Goal: Task Accomplishment & Management: Manage account settings

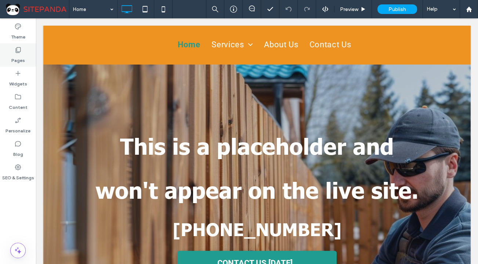
click at [18, 57] on label "Pages" at bounding box center [18, 59] width 14 height 10
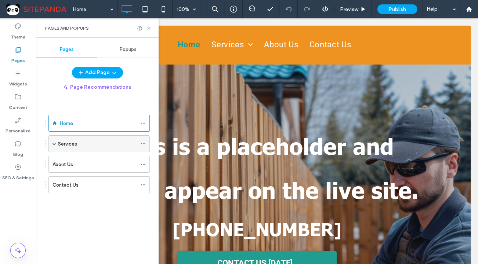
click at [54, 143] on span at bounding box center [54, 144] width 4 height 4
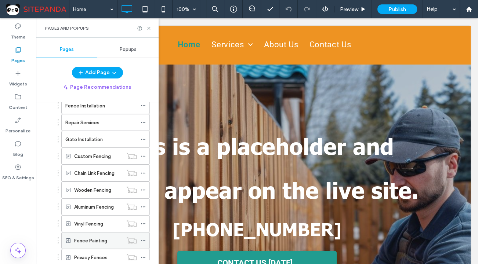
scroll to position [66, 0]
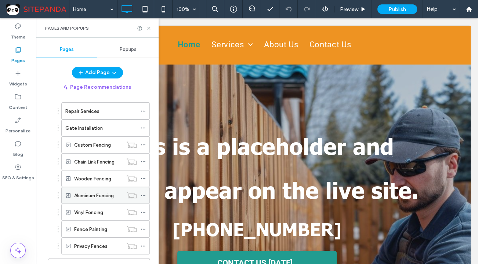
click at [142, 195] on icon at bounding box center [143, 195] width 5 height 5
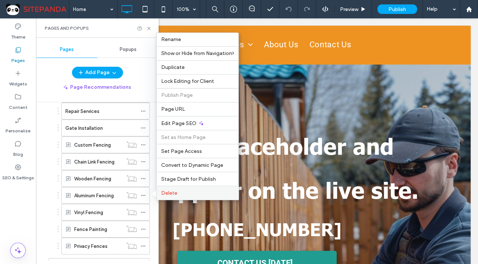
click at [168, 193] on span "Delete" at bounding box center [169, 193] width 16 height 6
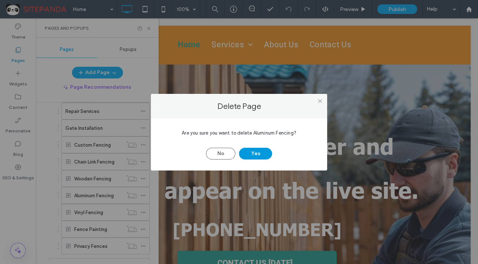
click at [261, 154] on button "Yes" at bounding box center [255, 154] width 33 height 12
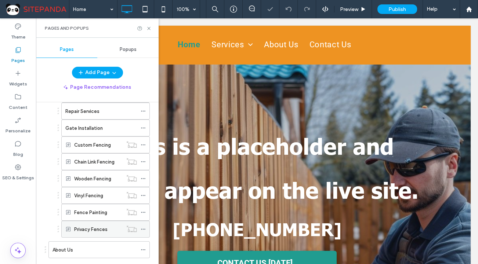
click at [143, 227] on icon at bounding box center [143, 229] width 5 height 5
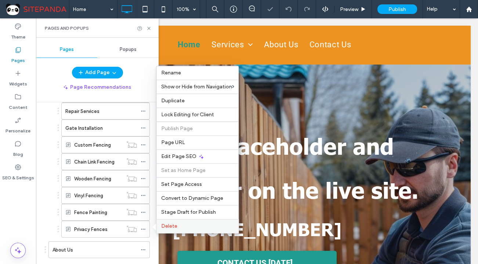
click at [172, 229] on span "Delete" at bounding box center [169, 226] width 16 height 6
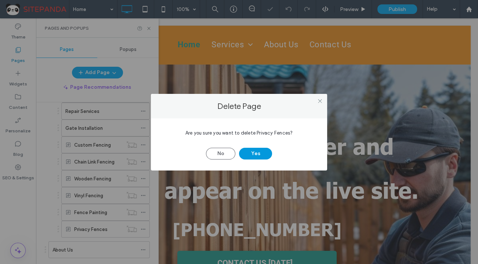
click at [255, 151] on button "Yes" at bounding box center [255, 154] width 33 height 12
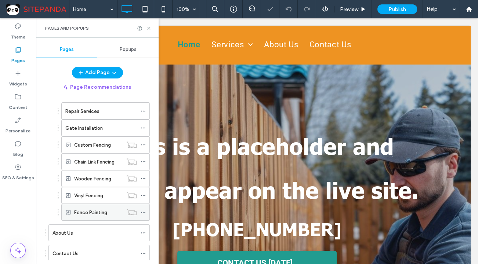
click at [143, 213] on icon at bounding box center [143, 212] width 5 height 5
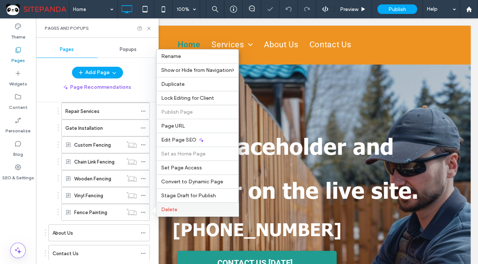
click at [166, 209] on span "Delete" at bounding box center [169, 210] width 16 height 6
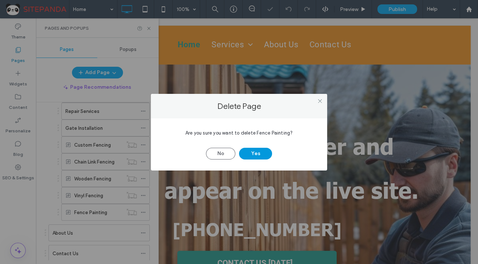
click at [264, 153] on button "Yes" at bounding box center [255, 154] width 33 height 12
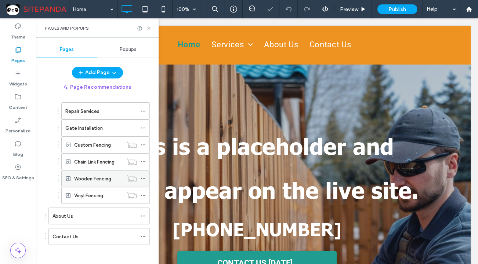
click at [143, 174] on span at bounding box center [143, 178] width 5 height 11
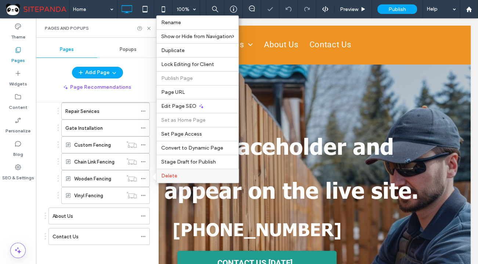
click at [164, 177] on span "Delete" at bounding box center [169, 176] width 16 height 6
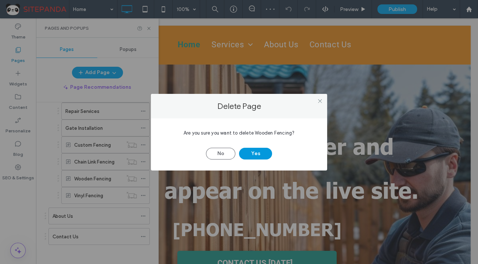
click at [257, 154] on button "Yes" at bounding box center [255, 154] width 33 height 12
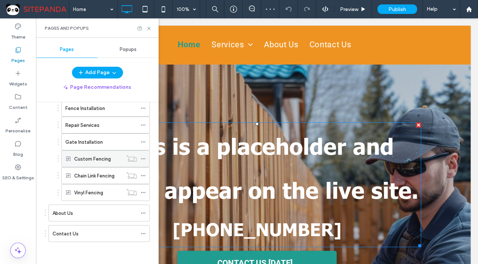
scroll to position [51, 0]
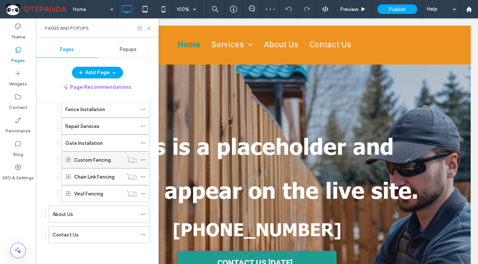
click at [141, 161] on icon at bounding box center [143, 159] width 5 height 5
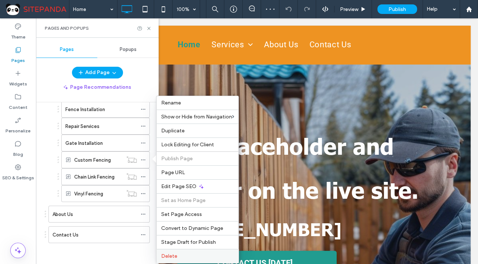
click at [182, 255] on label "Delete" at bounding box center [197, 256] width 73 height 6
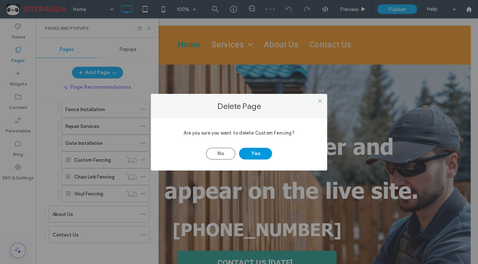
click at [260, 151] on button "Yes" at bounding box center [255, 154] width 33 height 12
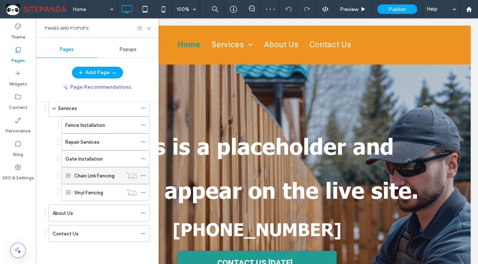
scroll to position [35, 0]
click at [139, 174] on div at bounding box center [132, 176] width 18 height 7
click at [142, 174] on icon at bounding box center [143, 176] width 5 height 5
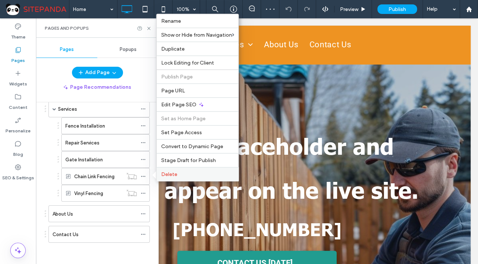
click at [192, 177] on label "Delete" at bounding box center [197, 174] width 73 height 6
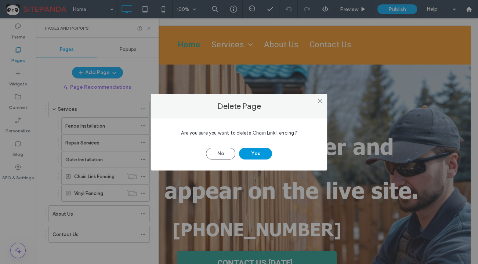
click at [259, 150] on button "Yes" at bounding box center [255, 154] width 33 height 12
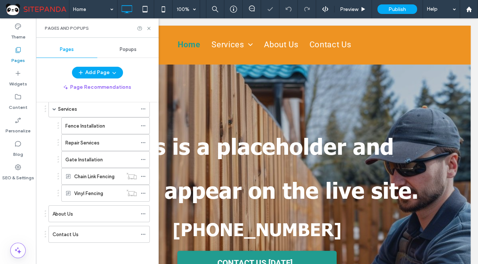
scroll to position [18, 0]
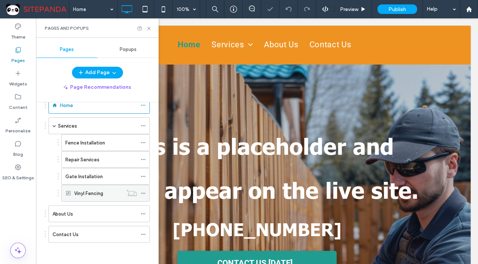
click at [143, 193] on use at bounding box center [143, 193] width 4 height 1
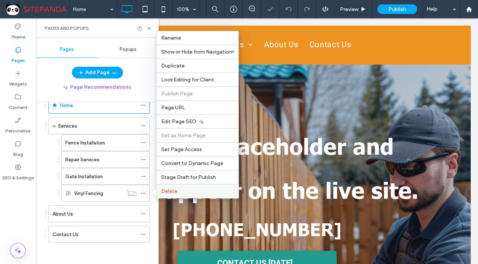
click at [165, 192] on span "Delete" at bounding box center [169, 191] width 16 height 6
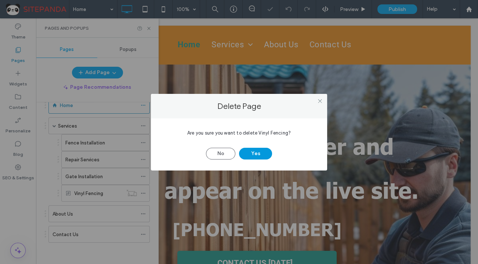
click at [259, 155] on button "Yes" at bounding box center [255, 154] width 33 height 12
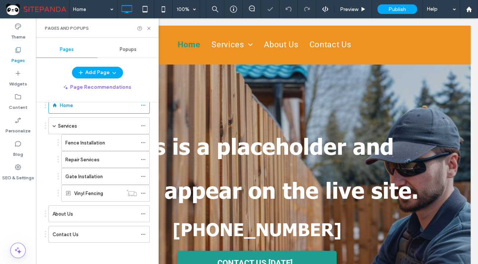
scroll to position [1, 0]
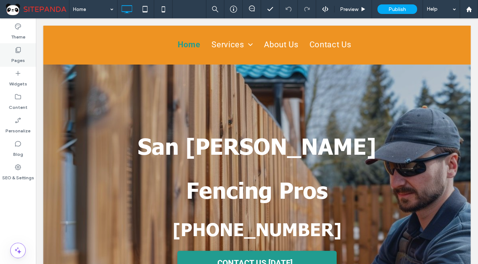
click at [19, 53] on icon at bounding box center [17, 49] width 7 height 7
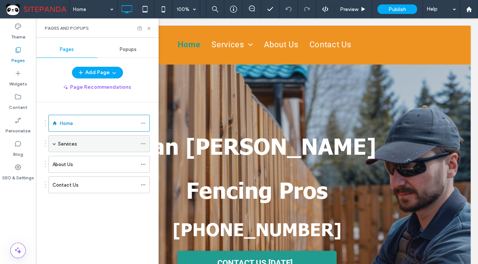
click at [55, 146] on span at bounding box center [54, 144] width 4 height 16
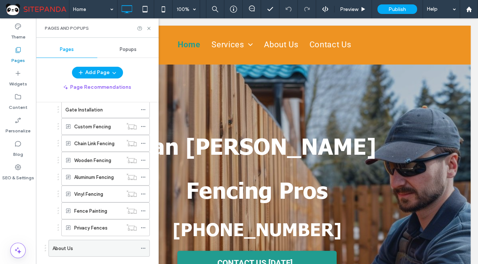
scroll to position [100, 0]
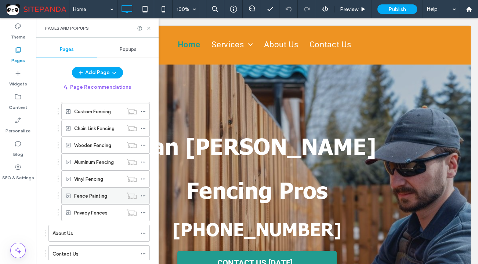
click at [141, 196] on icon at bounding box center [143, 195] width 5 height 5
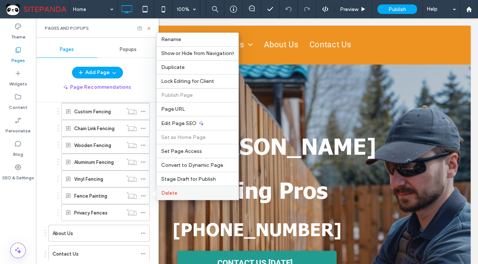
click at [161, 194] on span "Delete" at bounding box center [169, 193] width 16 height 6
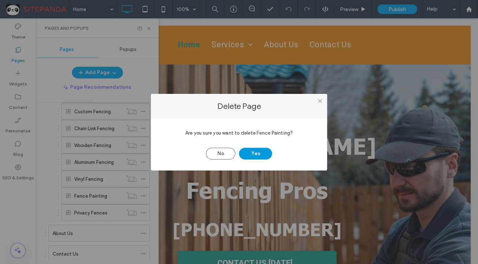
click at [264, 151] on button "Yes" at bounding box center [255, 154] width 33 height 12
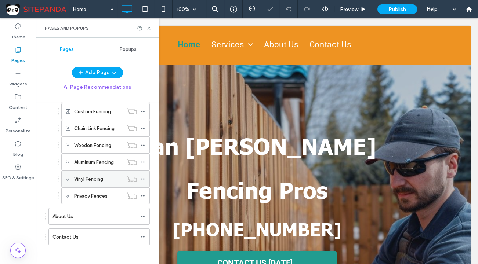
click at [142, 174] on span at bounding box center [143, 179] width 5 height 11
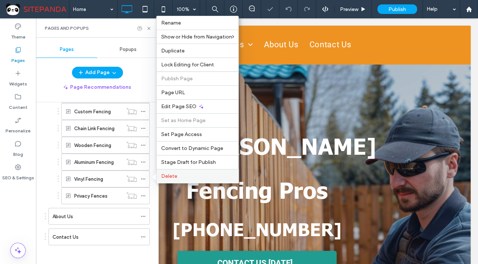
click at [165, 176] on span "Delete" at bounding box center [169, 176] width 16 height 6
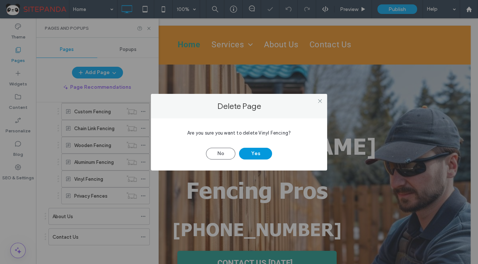
click at [266, 151] on button "Yes" at bounding box center [255, 154] width 33 height 12
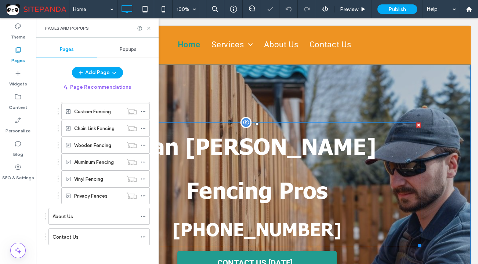
scroll to position [85, 0]
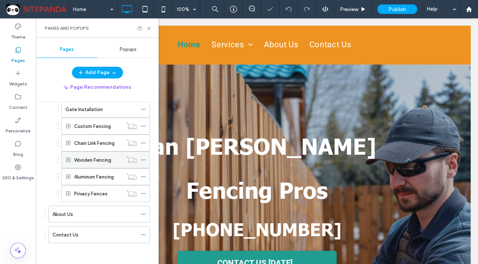
click at [143, 157] on icon at bounding box center [143, 159] width 5 height 5
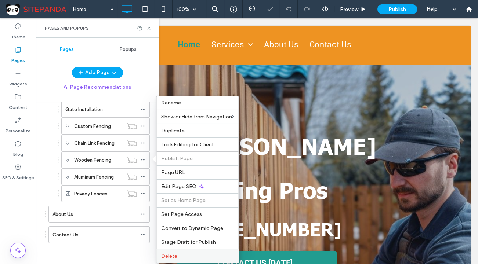
click at [165, 257] on span "Delete" at bounding box center [169, 256] width 16 height 6
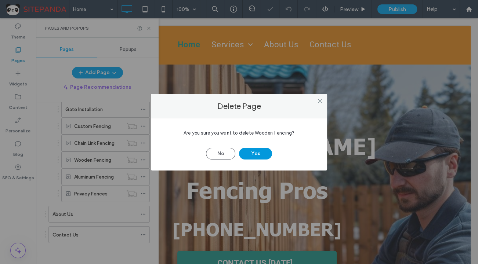
click at [251, 156] on button "Yes" at bounding box center [255, 154] width 33 height 12
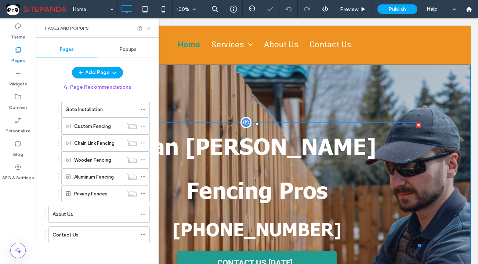
scroll to position [69, 0]
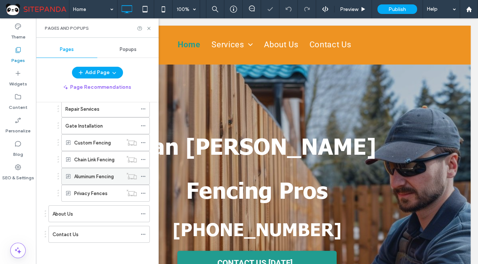
click at [142, 175] on icon at bounding box center [143, 176] width 5 height 5
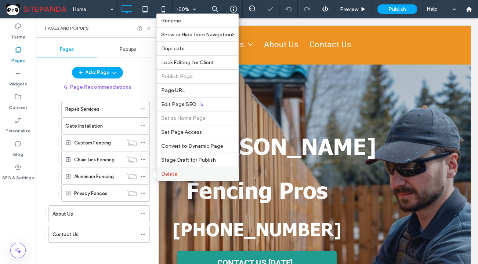
click at [165, 177] on div "Delete" at bounding box center [197, 174] width 82 height 14
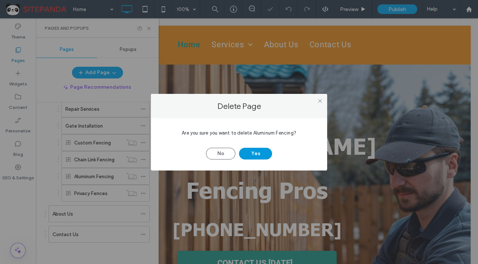
click at [268, 150] on button "Yes" at bounding box center [255, 154] width 33 height 12
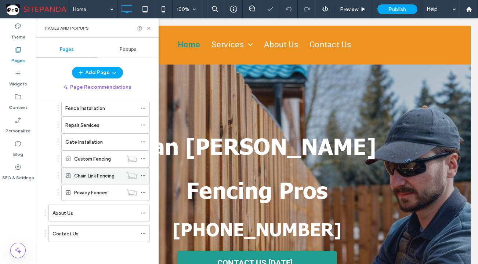
scroll to position [51, 0]
click at [139, 174] on div at bounding box center [132, 176] width 18 height 7
click at [144, 178] on icon at bounding box center [143, 176] width 5 height 5
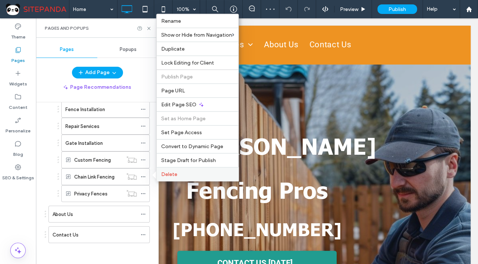
click at [167, 177] on div "Delete" at bounding box center [197, 174] width 82 height 14
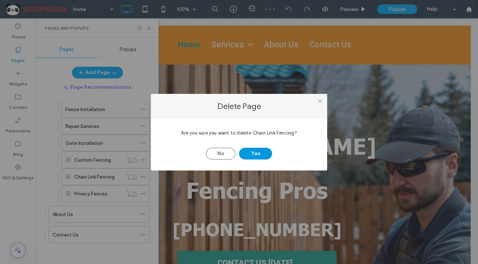
click at [255, 154] on button "Yes" at bounding box center [255, 154] width 33 height 12
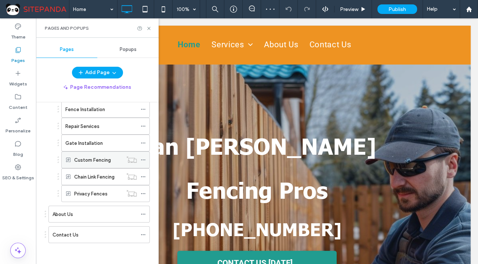
scroll to position [35, 0]
click at [144, 174] on icon at bounding box center [143, 176] width 5 height 5
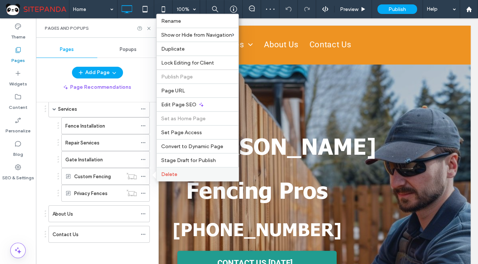
click at [161, 177] on span "Delete" at bounding box center [169, 174] width 16 height 6
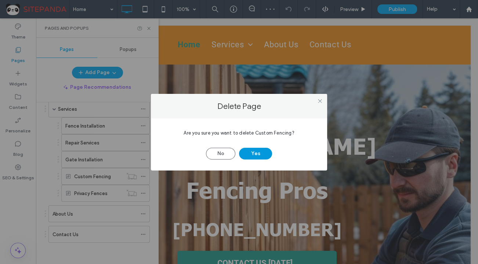
click at [266, 154] on button "Yes" at bounding box center [255, 154] width 33 height 12
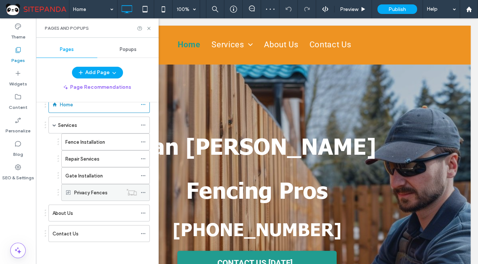
scroll to position [18, 0]
click at [142, 192] on icon at bounding box center [143, 193] width 5 height 5
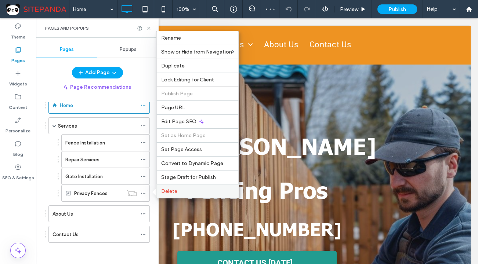
click at [165, 191] on span "Delete" at bounding box center [169, 191] width 16 height 6
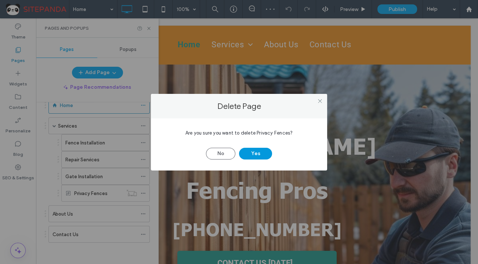
click at [261, 157] on button "Yes" at bounding box center [255, 154] width 33 height 12
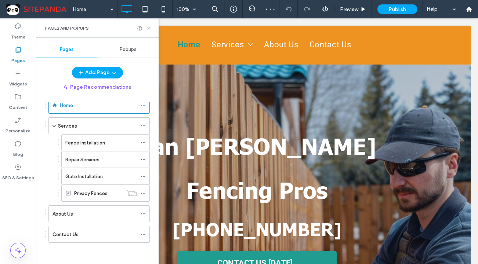
scroll to position [1, 0]
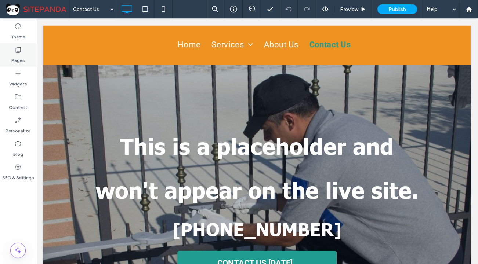
click at [15, 53] on icon at bounding box center [17, 49] width 7 height 7
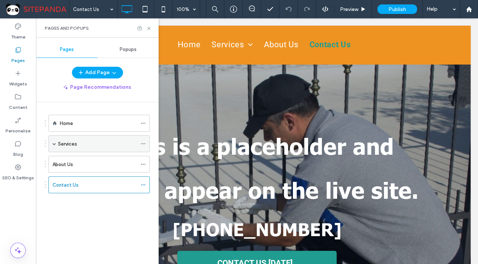
click at [54, 145] on span at bounding box center [54, 144] width 4 height 16
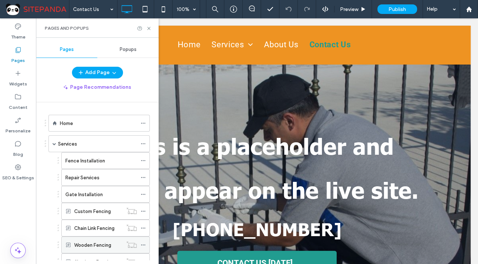
scroll to position [66, 0]
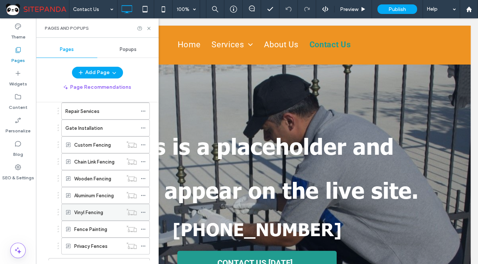
click at [144, 210] on icon at bounding box center [143, 212] width 5 height 5
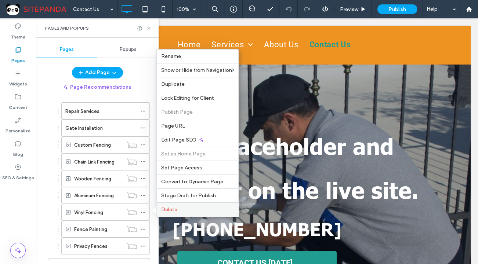
click at [168, 210] on span "Delete" at bounding box center [169, 210] width 16 height 6
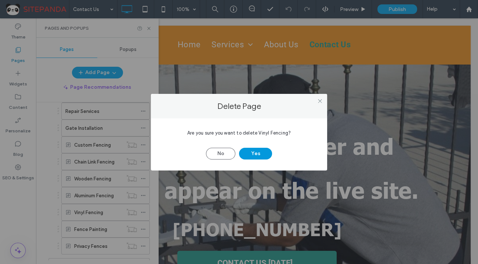
click at [256, 155] on button "Yes" at bounding box center [255, 154] width 33 height 12
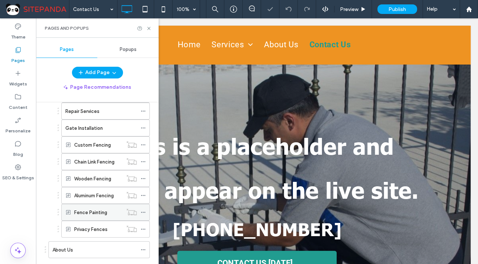
click at [142, 210] on icon at bounding box center [143, 212] width 5 height 5
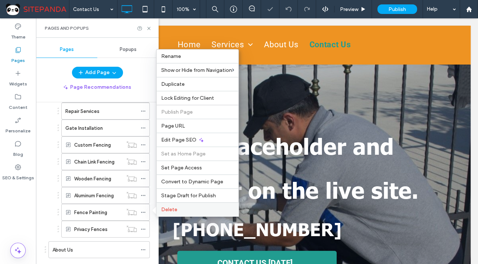
click at [179, 211] on label "Delete" at bounding box center [197, 210] width 73 height 6
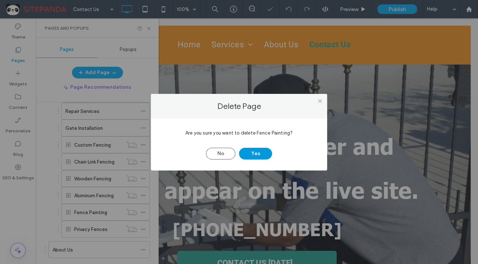
click at [268, 150] on button "Yes" at bounding box center [255, 154] width 33 height 12
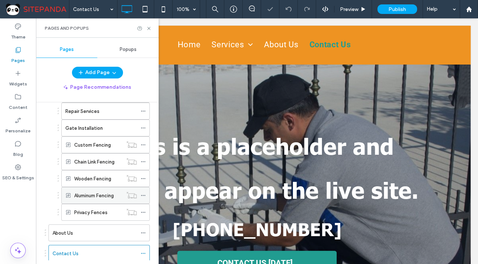
click at [144, 194] on icon at bounding box center [143, 195] width 5 height 5
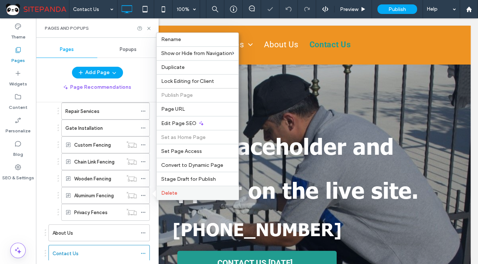
click at [168, 192] on span "Delete" at bounding box center [169, 193] width 16 height 6
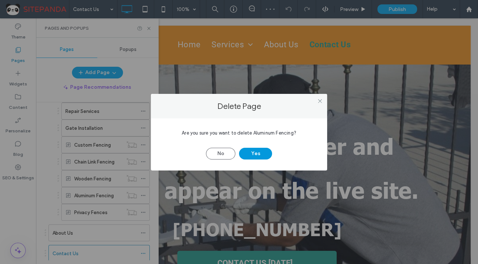
click at [262, 153] on button "Yes" at bounding box center [255, 154] width 33 height 12
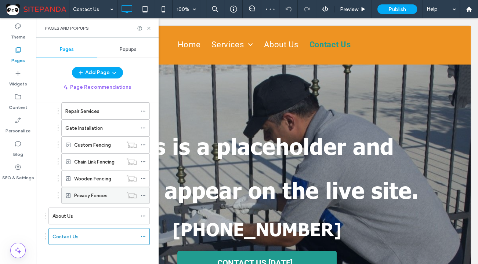
click at [144, 195] on icon at bounding box center [143, 195] width 5 height 5
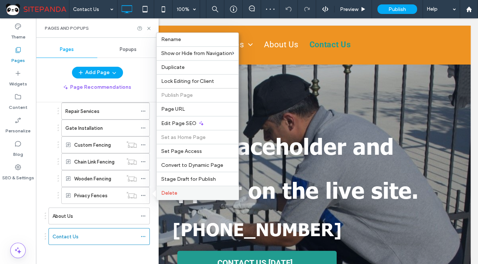
click at [183, 194] on label "Delete" at bounding box center [197, 193] width 73 height 6
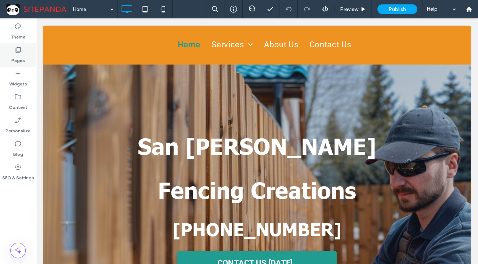
click at [21, 63] on label "Pages" at bounding box center [18, 59] width 14 height 10
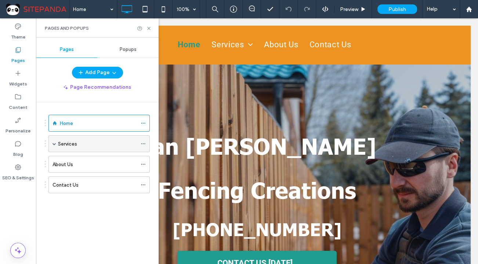
click at [52, 145] on div "Services" at bounding box center [98, 143] width 101 height 17
click at [54, 143] on span at bounding box center [54, 144] width 4 height 4
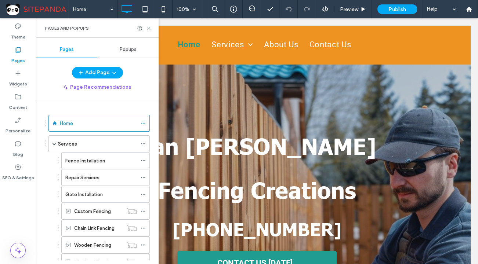
scroll to position [100, 0]
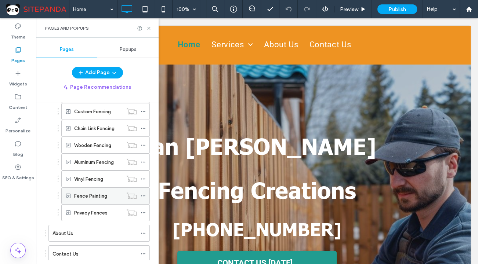
click at [144, 193] on icon at bounding box center [143, 195] width 5 height 5
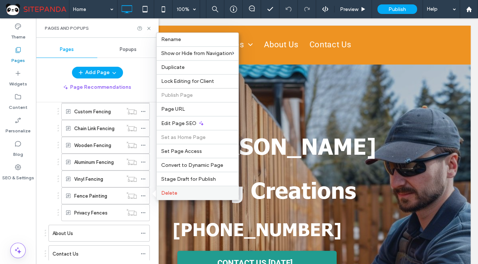
click at [177, 191] on label "Delete" at bounding box center [197, 193] width 73 height 6
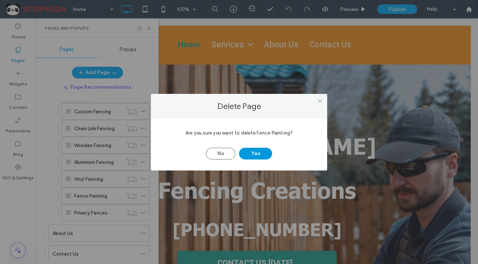
click at [247, 154] on button "Yes" at bounding box center [255, 154] width 33 height 12
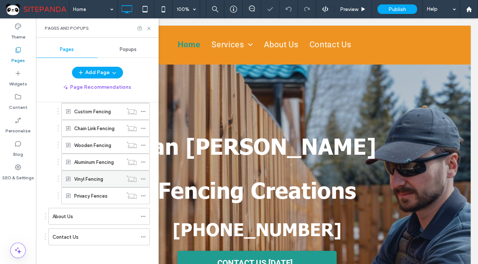
click at [143, 178] on icon at bounding box center [143, 179] width 5 height 5
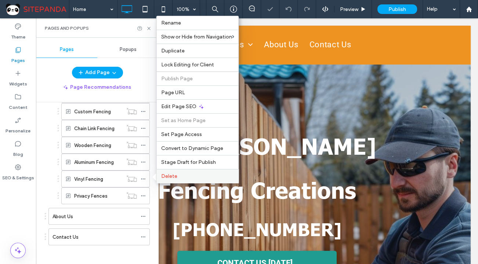
click at [170, 178] on span "Delete" at bounding box center [169, 176] width 16 height 6
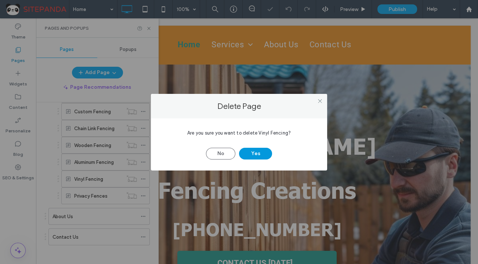
click at [251, 154] on button "Yes" at bounding box center [255, 154] width 33 height 12
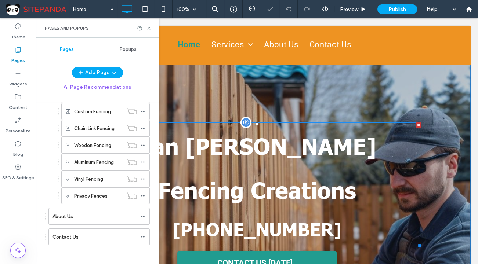
scroll to position [85, 0]
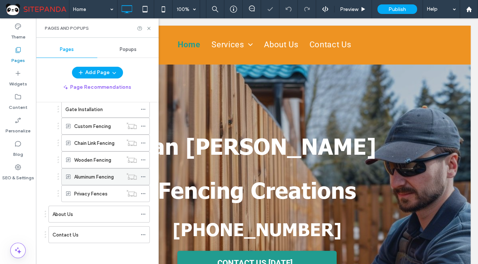
click at [143, 174] on icon at bounding box center [143, 176] width 5 height 5
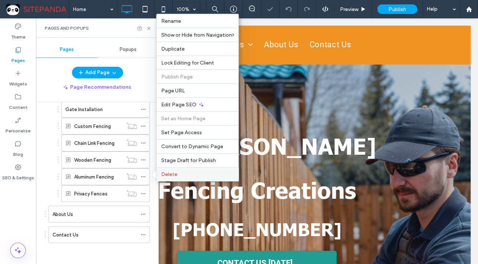
click at [168, 175] on span "Delete" at bounding box center [169, 174] width 16 height 6
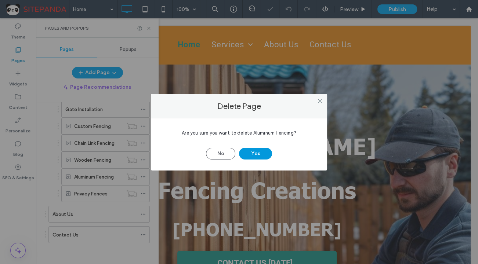
click at [257, 151] on button "Yes" at bounding box center [255, 154] width 33 height 12
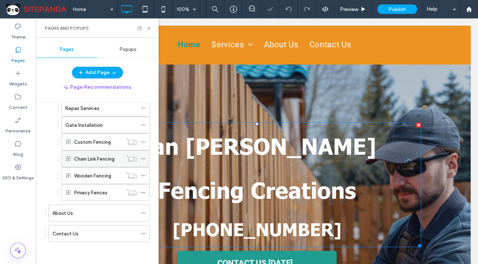
scroll to position [69, 0]
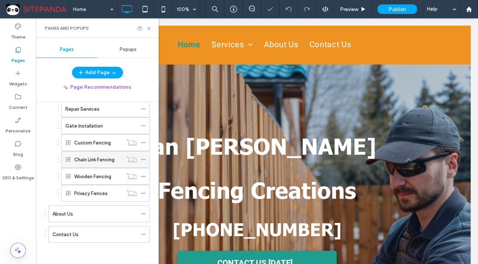
click at [142, 159] on icon at bounding box center [143, 159] width 5 height 5
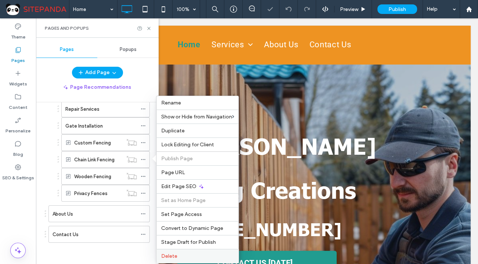
click at [177, 258] on label "Delete" at bounding box center [197, 256] width 73 height 6
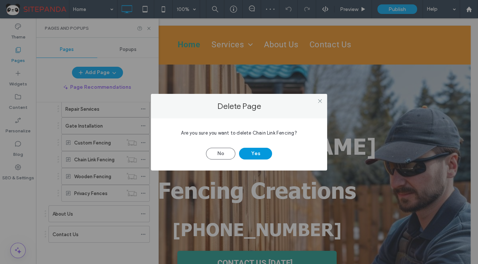
click at [249, 156] on button "Yes" at bounding box center [255, 154] width 33 height 12
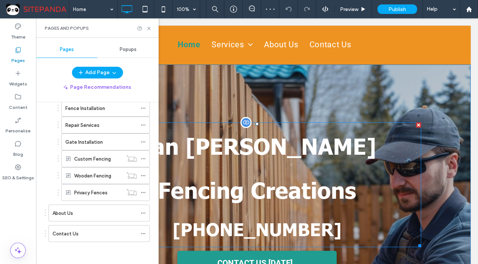
scroll to position [51, 0]
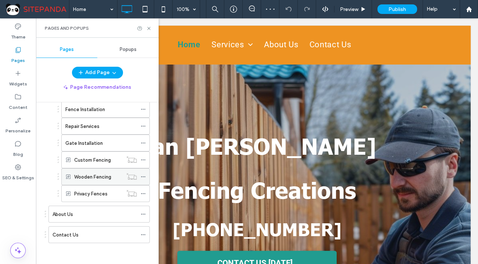
click at [143, 177] on use at bounding box center [143, 177] width 4 height 1
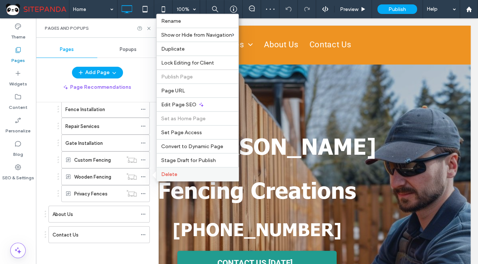
click at [169, 178] on div "Delete" at bounding box center [197, 174] width 82 height 14
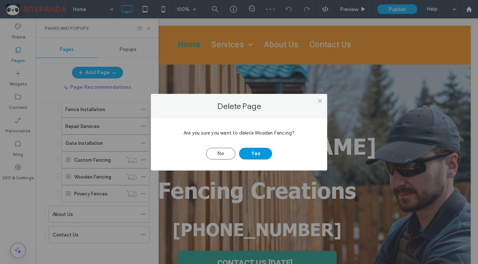
click at [270, 153] on button "Yes" at bounding box center [255, 154] width 33 height 12
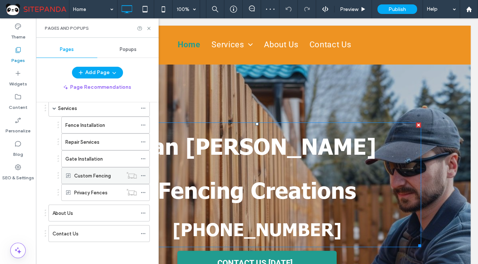
scroll to position [35, 0]
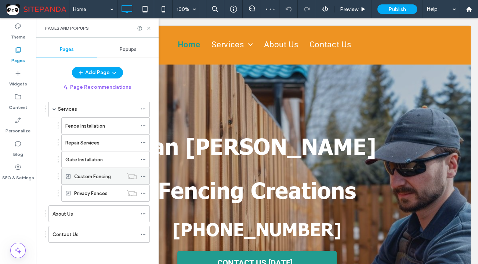
click at [144, 174] on icon at bounding box center [143, 176] width 5 height 5
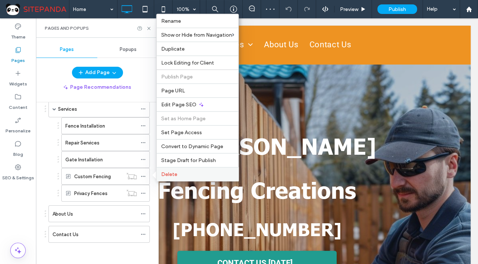
click at [172, 174] on span "Delete" at bounding box center [169, 174] width 16 height 6
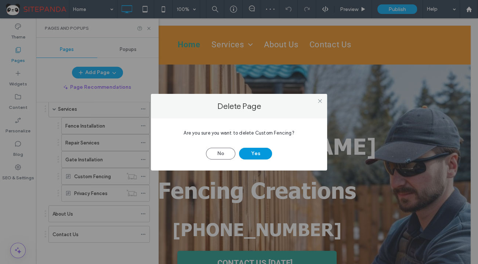
click at [251, 151] on button "Yes" at bounding box center [255, 154] width 33 height 12
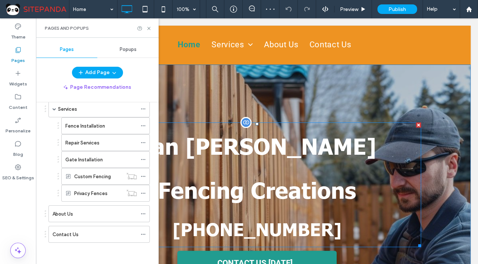
scroll to position [18, 0]
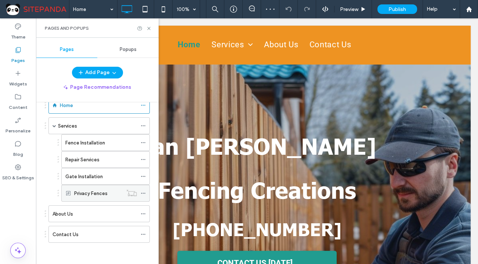
click at [141, 193] on icon at bounding box center [143, 193] width 5 height 5
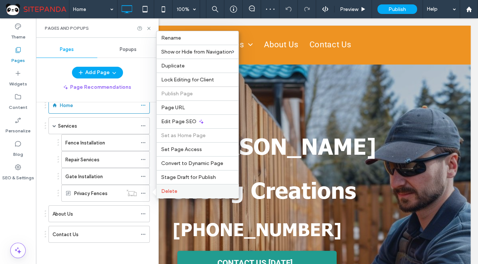
click at [162, 193] on span "Delete" at bounding box center [169, 191] width 16 height 6
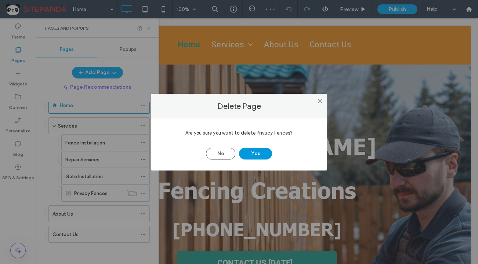
click at [266, 154] on button "Yes" at bounding box center [255, 154] width 33 height 12
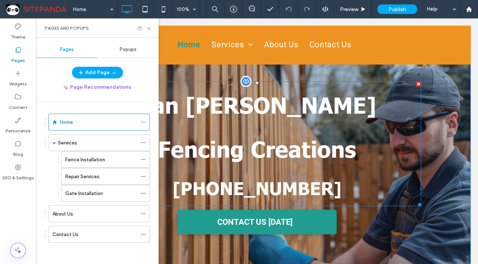
scroll to position [0, 0]
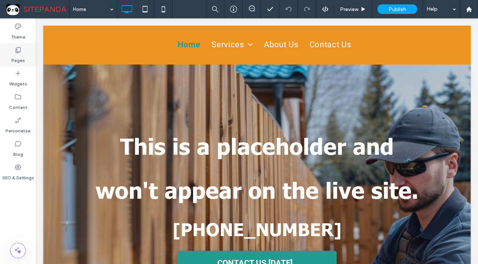
click at [27, 62] on div "Pages" at bounding box center [18, 54] width 36 height 23
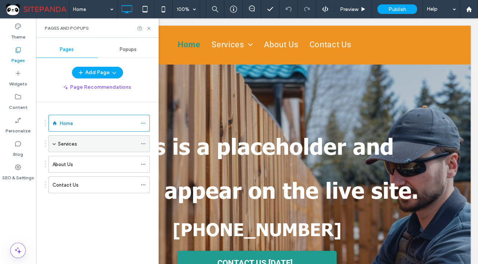
click at [55, 144] on span at bounding box center [54, 144] width 4 height 4
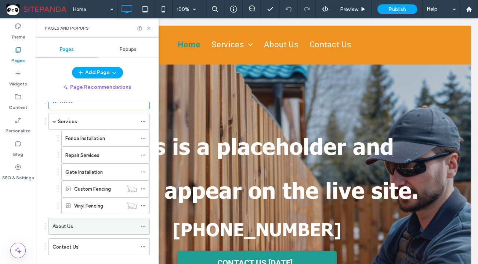
scroll to position [33, 0]
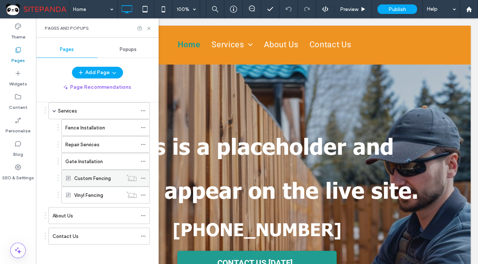
click at [143, 176] on icon at bounding box center [143, 178] width 5 height 5
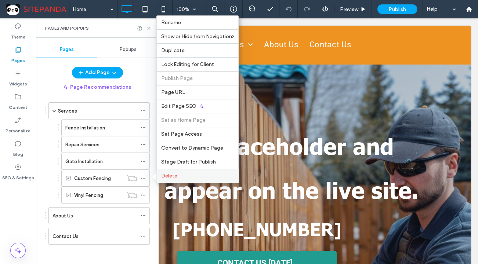
click at [168, 174] on span "Delete" at bounding box center [169, 176] width 16 height 6
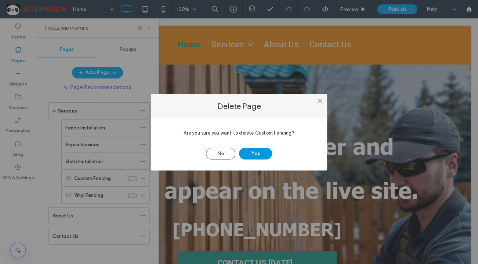
click at [259, 151] on button "Yes" at bounding box center [255, 154] width 33 height 12
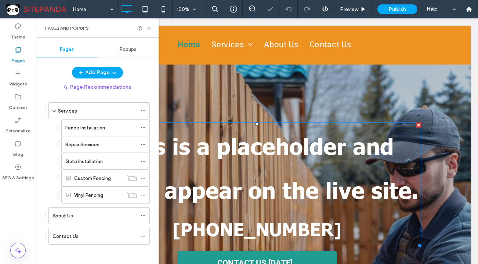
scroll to position [18, 0]
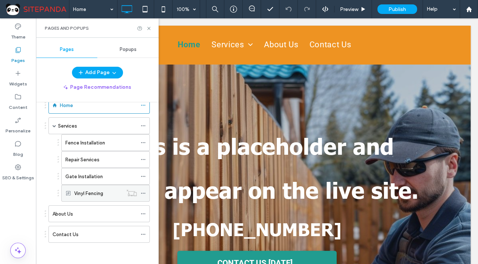
click at [143, 192] on icon at bounding box center [143, 193] width 5 height 5
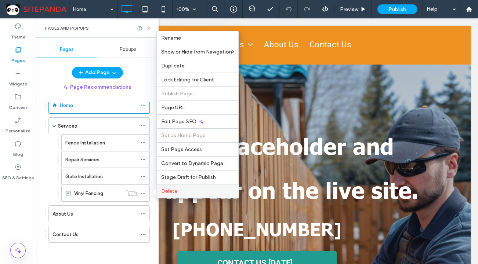
click at [164, 190] on span "Delete" at bounding box center [169, 191] width 16 height 6
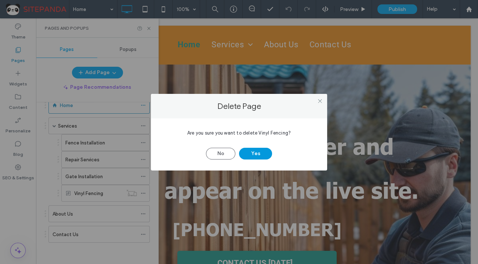
click at [261, 155] on button "Yes" at bounding box center [255, 154] width 33 height 12
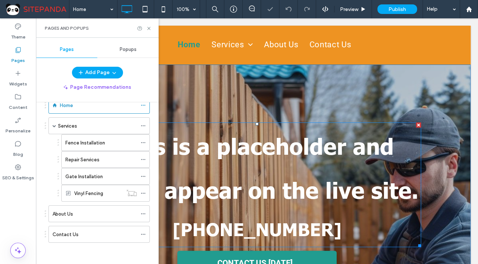
scroll to position [1, 0]
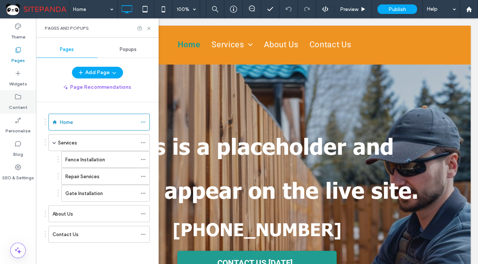
click at [9, 99] on div "Content" at bounding box center [18, 101] width 36 height 23
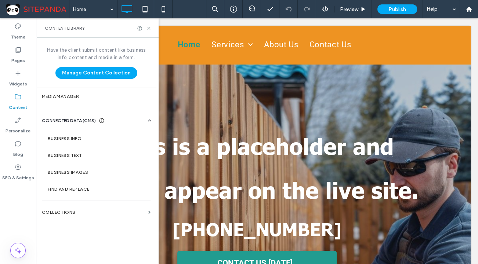
click at [78, 141] on label "Business Info" at bounding box center [98, 138] width 100 height 5
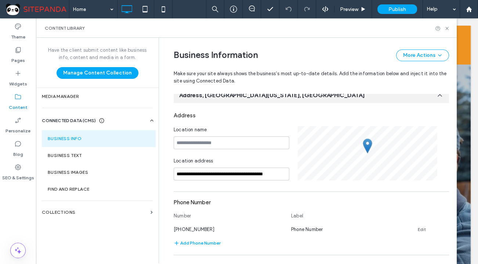
scroll to position [102, 0]
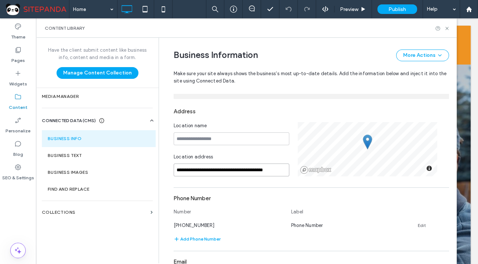
click at [255, 173] on input "**********" at bounding box center [232, 170] width 116 height 13
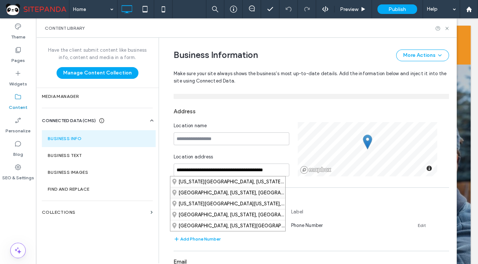
click at [223, 195] on div "Huntington Station, New York, US" at bounding box center [227, 192] width 115 height 11
drag, startPoint x: 259, startPoint y: 168, endPoint x: 166, endPoint y: 168, distance: 93.2
click at [166, 168] on div "**********" at bounding box center [306, 211] width 286 height 551
click at [188, 139] on input at bounding box center [232, 138] width 116 height 13
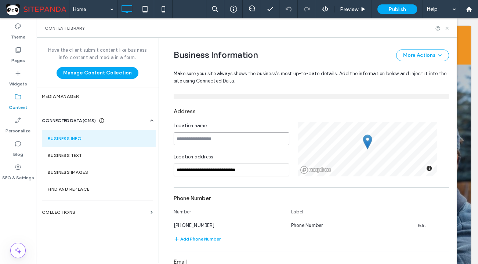
paste input "**********"
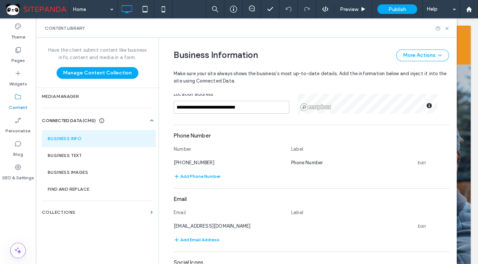
scroll to position [168, 0]
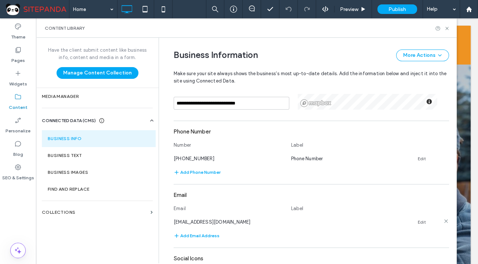
type input "**********"
click at [444, 221] on use at bounding box center [445, 220] width 3 height 3
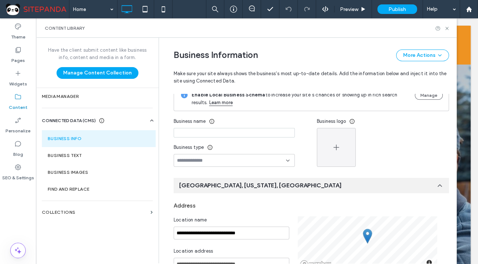
scroll to position [1, 0]
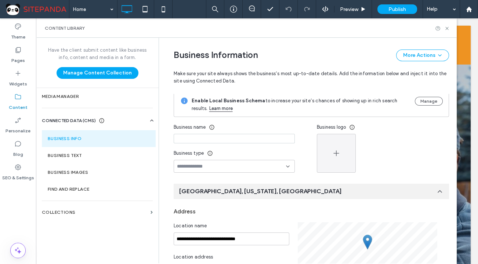
click at [196, 144] on div at bounding box center [234, 140] width 121 height 13
click at [195, 139] on input at bounding box center [234, 139] width 121 height 10
paste input "**********"
type input "**********"
click at [186, 165] on input at bounding box center [231, 167] width 109 height 6
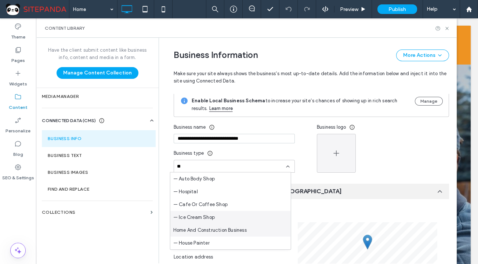
type input "**"
click at [190, 230] on span "Home And Construction Business" at bounding box center [209, 230] width 73 height 7
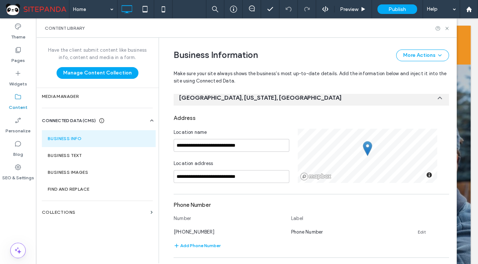
scroll to position [102, 0]
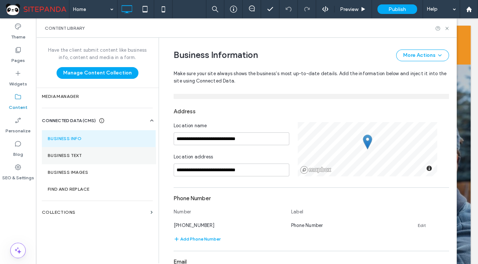
click at [80, 151] on section "Business Text" at bounding box center [99, 155] width 114 height 17
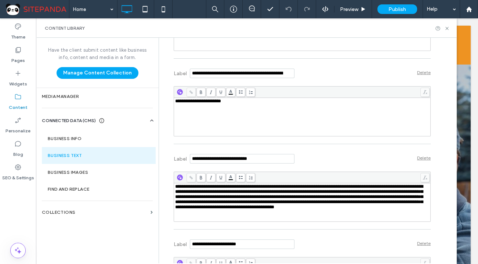
scroll to position [300, 0]
drag, startPoint x: 187, startPoint y: 102, endPoint x: 253, endPoint y: 99, distance: 65.7
click at [253, 99] on div "**********" at bounding box center [302, 100] width 254 height 5
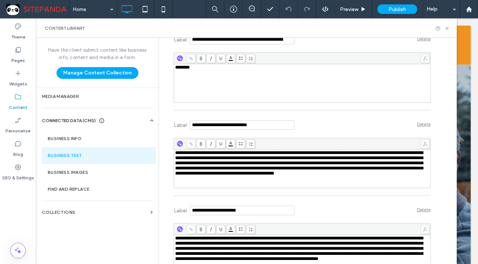
click at [278, 151] on span "**********" at bounding box center [299, 162] width 248 height 25
drag, startPoint x: 272, startPoint y: 238, endPoint x: 212, endPoint y: 239, distance: 59.8
click at [212, 239] on span "**********" at bounding box center [299, 248] width 248 height 25
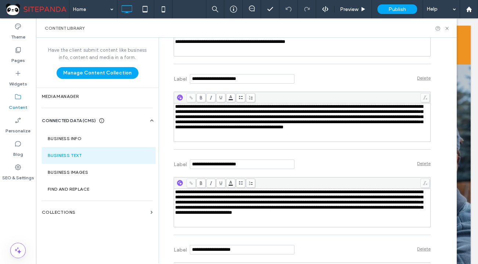
scroll to position [467, 0]
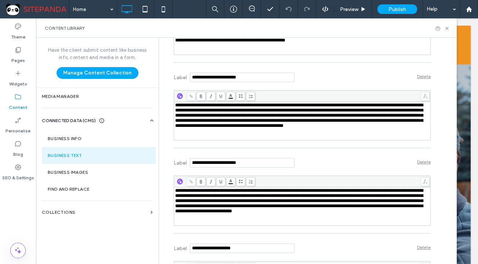
click at [217, 192] on span "**********" at bounding box center [299, 200] width 248 height 25
drag, startPoint x: 284, startPoint y: 189, endPoint x: 233, endPoint y: 192, distance: 51.1
click at [233, 192] on span "**********" at bounding box center [299, 200] width 248 height 25
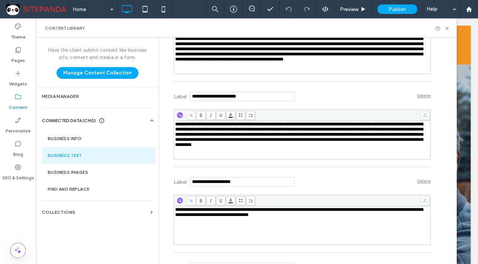
scroll to position [534, 0]
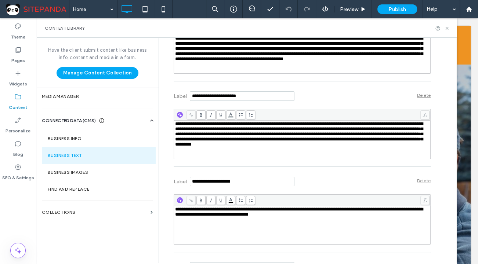
click at [397, 147] on div "**********" at bounding box center [302, 134] width 254 height 26
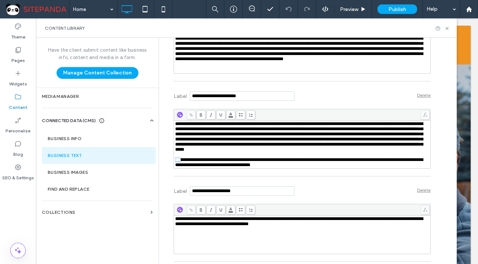
drag, startPoint x: 179, startPoint y: 166, endPoint x: 172, endPoint y: 166, distance: 7.3
click at [175, 166] on span "**********" at bounding box center [299, 162] width 248 height 10
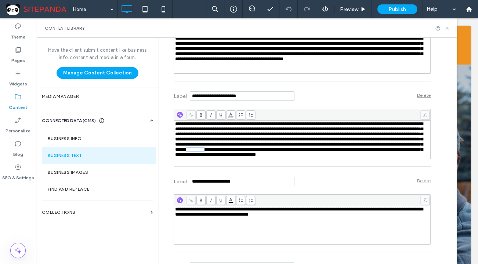
drag, startPoint x: 411, startPoint y: 153, endPoint x: 389, endPoint y: 153, distance: 22.0
click at [389, 153] on span "**********" at bounding box center [299, 139] width 248 height 36
click at [189, 114] on icon at bounding box center [191, 115] width 4 height 4
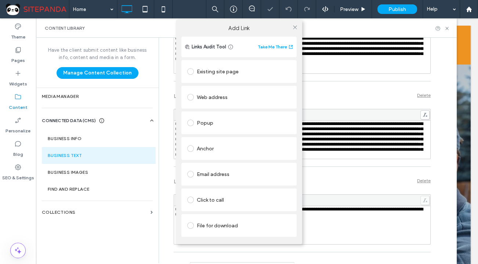
click at [206, 75] on div "Existing site page" at bounding box center [239, 72] width 104 height 12
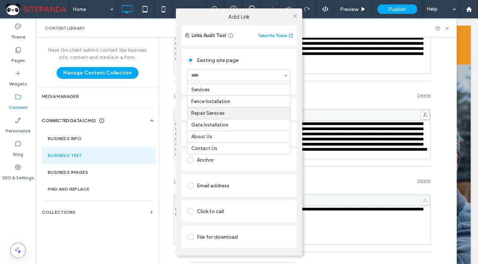
scroll to position [12, 0]
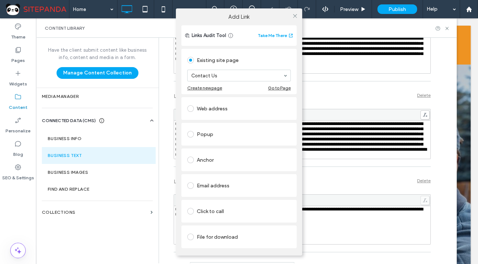
drag, startPoint x: 209, startPoint y: 145, endPoint x: 263, endPoint y: 109, distance: 65.0
click at [293, 21] on span at bounding box center [295, 15] width 6 height 11
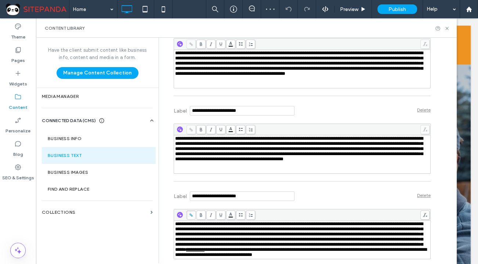
scroll to position [334, 0]
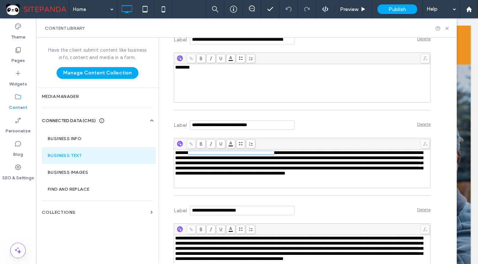
drag, startPoint x: 295, startPoint y: 152, endPoint x: 186, endPoint y: 152, distance: 109.0
click at [186, 152] on span "**********" at bounding box center [299, 162] width 248 height 25
click at [189, 145] on icon at bounding box center [191, 144] width 4 height 4
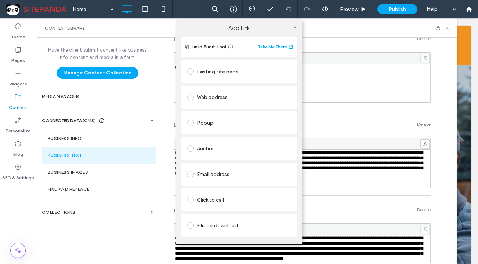
click at [214, 77] on div "Existing site page" at bounding box center [239, 72] width 104 height 12
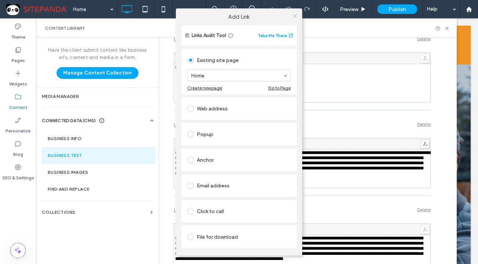
click at [294, 16] on use at bounding box center [295, 16] width 4 height 4
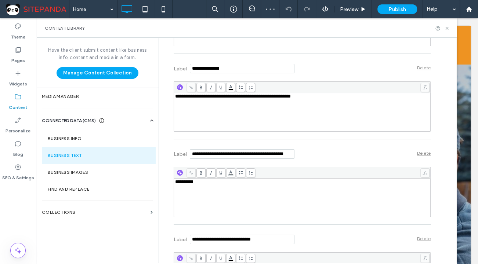
scroll to position [743, 0]
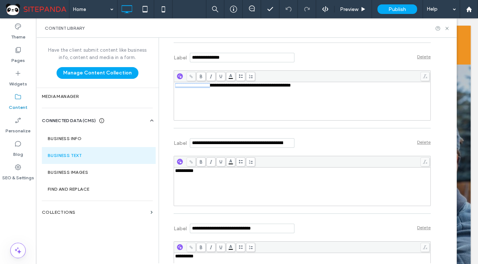
drag, startPoint x: 214, startPoint y: 97, endPoint x: 157, endPoint y: 95, distance: 57.3
click at [159, 95] on div "**********" at bounding box center [308, 151] width 298 height 226
drag, startPoint x: 214, startPoint y: 96, endPoint x: 196, endPoint y: 98, distance: 17.7
click at [196, 88] on span "**********" at bounding box center [215, 85] width 81 height 5
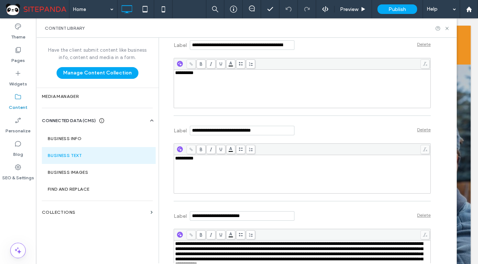
scroll to position [843, 0]
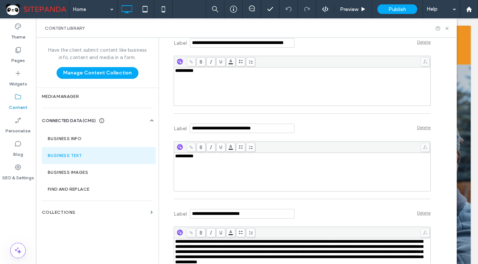
click at [211, 87] on div "**********" at bounding box center [302, 86] width 254 height 37
drag, startPoint x: 211, startPoint y: 170, endPoint x: 145, endPoint y: 161, distance: 66.3
click at [145, 161] on div "**********" at bounding box center [246, 151] width 421 height 226
paste div "Rich Text Editor"
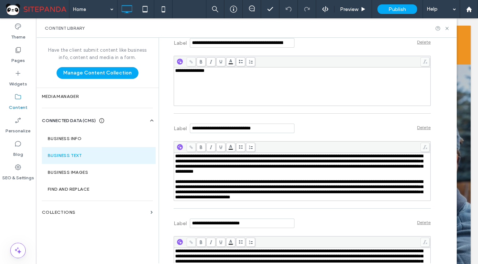
click at [175, 195] on span "**********" at bounding box center [299, 189] width 248 height 20
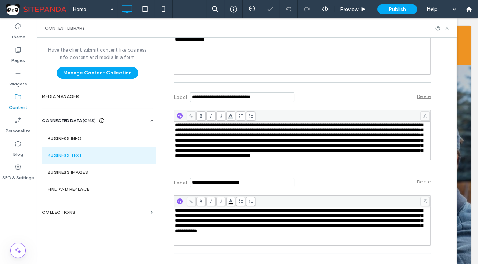
scroll to position [868, 0]
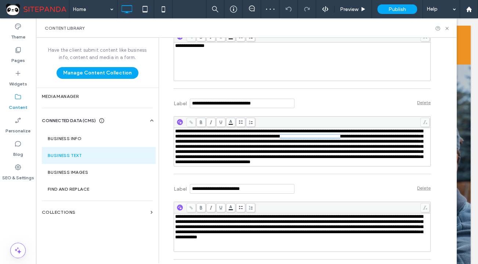
drag, startPoint x: 411, startPoint y: 148, endPoint x: 337, endPoint y: 147, distance: 74.5
click at [337, 147] on span "**********" at bounding box center [299, 147] width 248 height 36
click at [186, 127] on span at bounding box center [190, 122] width 9 height 9
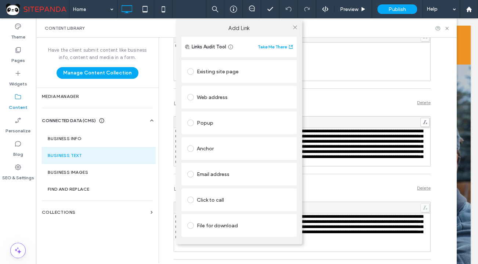
click at [208, 73] on div "Existing site page" at bounding box center [239, 72] width 104 height 12
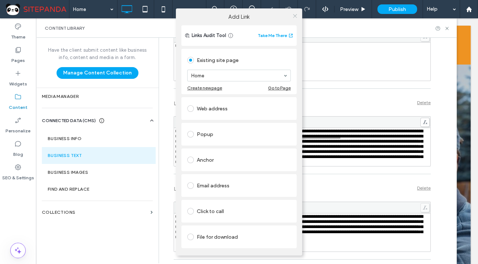
click at [294, 16] on icon at bounding box center [295, 16] width 6 height 6
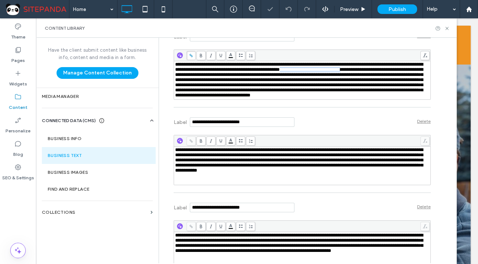
scroll to position [969, 0]
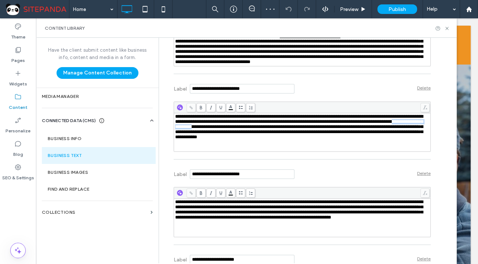
drag, startPoint x: 284, startPoint y: 152, endPoint x: 226, endPoint y: 150, distance: 57.3
click at [226, 139] on span "**********" at bounding box center [299, 126] width 248 height 25
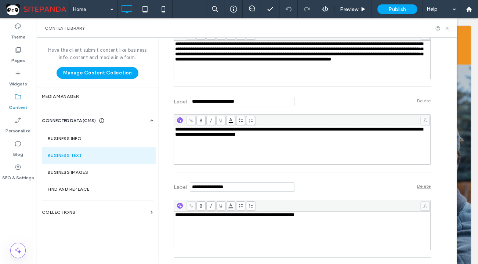
scroll to position [1169, 0]
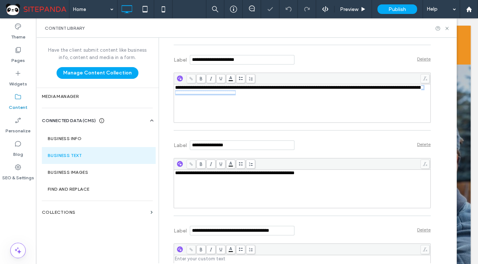
drag, startPoint x: 283, startPoint y: 120, endPoint x: 199, endPoint y: 117, distance: 83.3
click at [199, 117] on div "**********" at bounding box center [302, 103] width 254 height 37
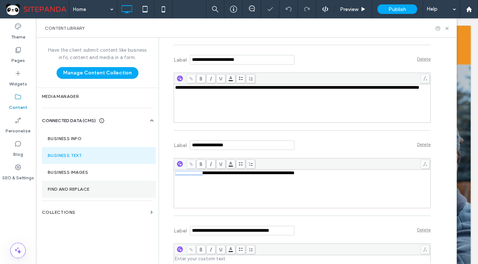
drag, startPoint x: 206, startPoint y: 195, endPoint x: 136, endPoint y: 195, distance: 69.4
click at [136, 195] on div "**********" at bounding box center [246, 151] width 421 height 226
click at [220, 175] on span "**********" at bounding box center [221, 173] width 92 height 5
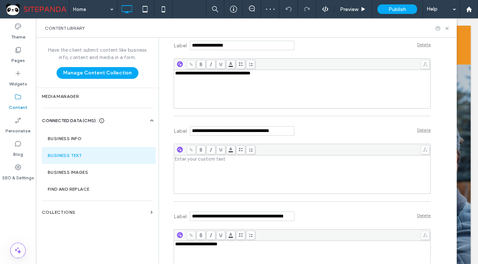
scroll to position [1269, 0]
click at [424, 132] on div "Delete" at bounding box center [424, 130] width 14 height 6
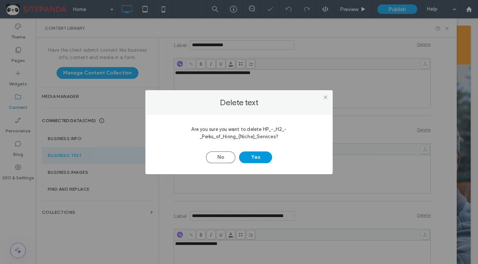
click at [263, 156] on button "Yes" at bounding box center [255, 158] width 33 height 12
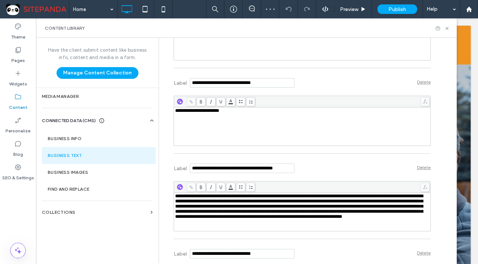
scroll to position [1536, 0]
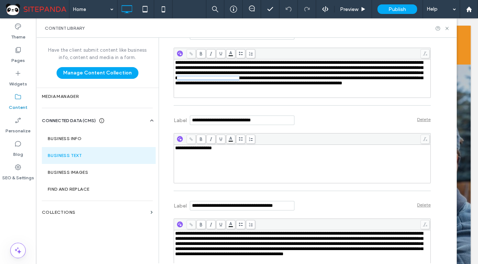
drag, startPoint x: 375, startPoint y: 102, endPoint x: 301, endPoint y: 99, distance: 74.2
click at [301, 86] on span "**********" at bounding box center [299, 72] width 248 height 25
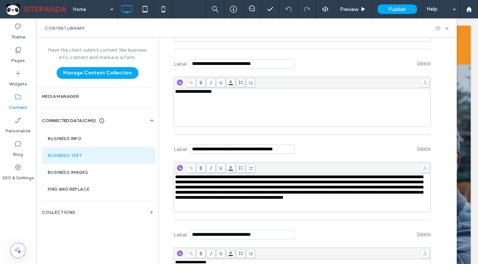
scroll to position [1636, 0]
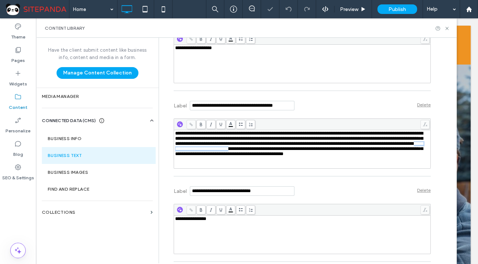
drag, startPoint x: 379, startPoint y: 172, endPoint x: 303, endPoint y: 171, distance: 75.6
click at [303, 156] on span "**********" at bounding box center [299, 143] width 248 height 25
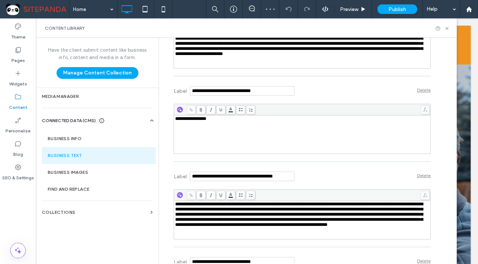
scroll to position [1869, 0]
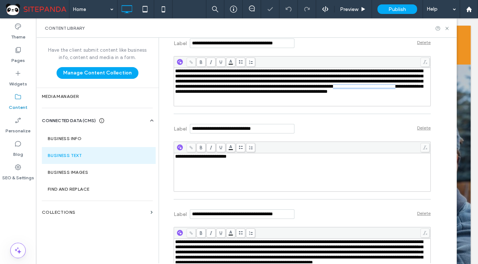
drag, startPoint x: 300, startPoint y: 116, endPoint x: 224, endPoint y: 114, distance: 76.0
click at [224, 94] on span "**********" at bounding box center [299, 81] width 248 height 25
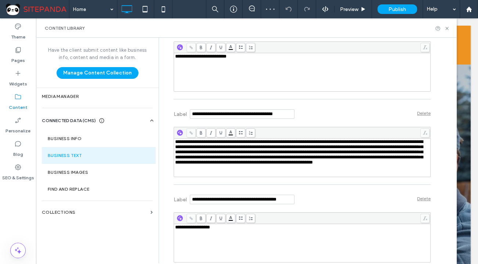
scroll to position [2036, 0]
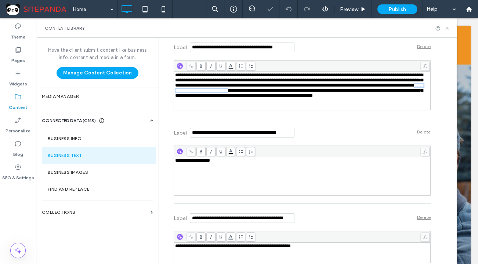
drag, startPoint x: 370, startPoint y: 113, endPoint x: 295, endPoint y: 115, distance: 74.9
click at [295, 98] on span "**********" at bounding box center [299, 85] width 248 height 25
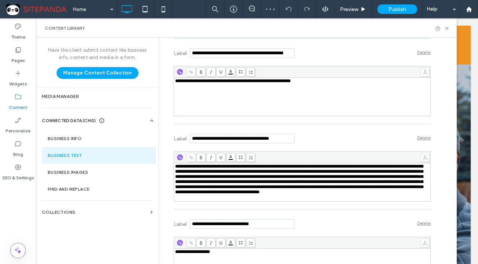
scroll to position [2203, 0]
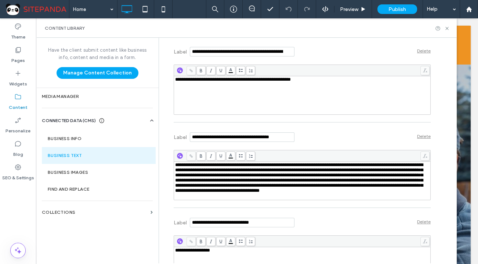
click at [191, 114] on div "**********" at bounding box center [302, 95] width 254 height 37
click at [175, 87] on span "**********" at bounding box center [219, 84] width 89 height 5
drag, startPoint x: 373, startPoint y: 210, endPoint x: 324, endPoint y: 209, distance: 48.1
click at [324, 193] on span "**********" at bounding box center [299, 178] width 248 height 30
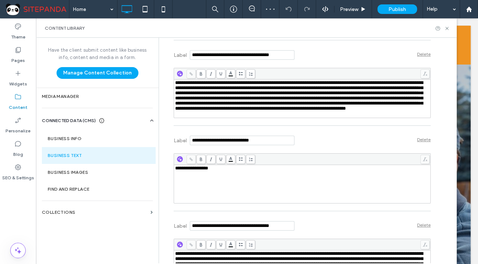
scroll to position [2503, 0]
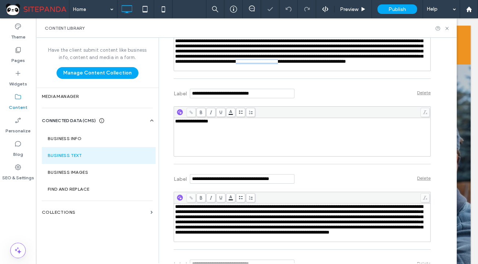
drag, startPoint x: 286, startPoint y: 98, endPoint x: 236, endPoint y: 96, distance: 49.6
click at [236, 64] on span "**********" at bounding box center [299, 48] width 248 height 30
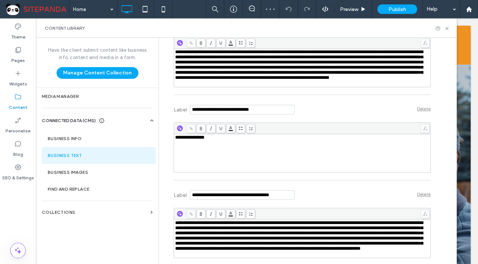
scroll to position [2670, 0]
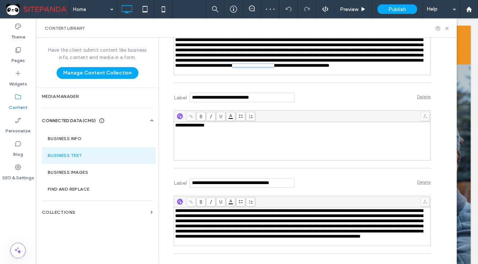
drag, startPoint x: 284, startPoint y: 106, endPoint x: 235, endPoint y: 103, distance: 50.0
click at [235, 68] on span "**********" at bounding box center [299, 52] width 248 height 30
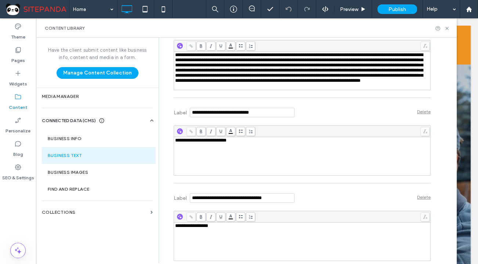
scroll to position [2837, 0]
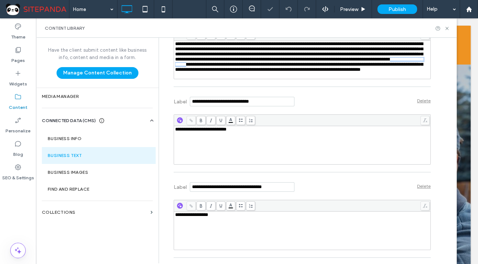
drag, startPoint x: 359, startPoint y: 104, endPoint x: 308, endPoint y: 102, distance: 51.0
click at [308, 72] on span "**********" at bounding box center [299, 56] width 248 height 30
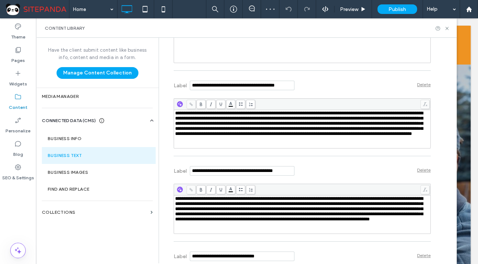
scroll to position [3237, 0]
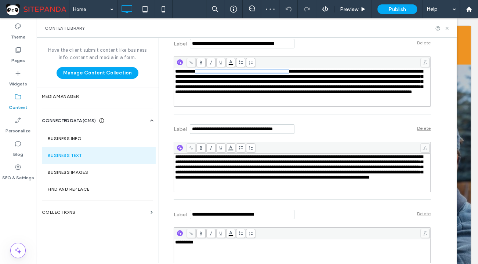
drag, startPoint x: 309, startPoint y: 112, endPoint x: 197, endPoint y: 110, distance: 112.7
click at [197, 94] on span "**********" at bounding box center [299, 81] width 248 height 25
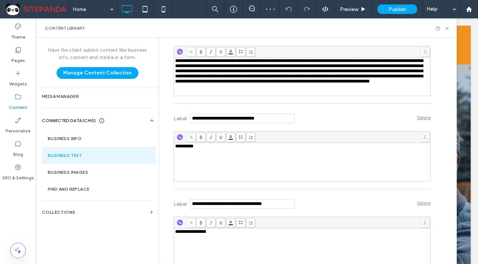
scroll to position [3337, 0]
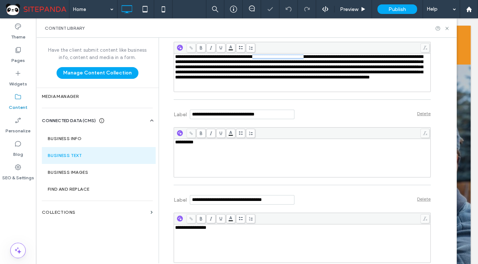
drag, startPoint x: 319, startPoint y: 97, endPoint x: 259, endPoint y: 94, distance: 60.3
click at [259, 80] on span "**********" at bounding box center [299, 66] width 248 height 25
click at [234, 80] on span "**********" at bounding box center [299, 66] width 248 height 25
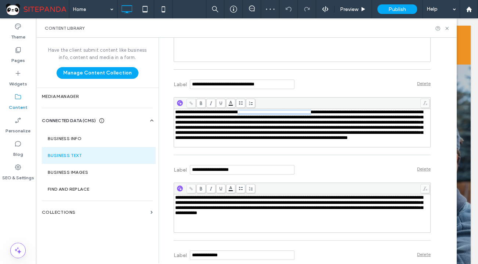
drag, startPoint x: 341, startPoint y: 151, endPoint x: 253, endPoint y: 151, distance: 88.1
click at [253, 140] on span "**********" at bounding box center [299, 125] width 248 height 30
click at [220, 140] on span "**********" at bounding box center [299, 125] width 248 height 30
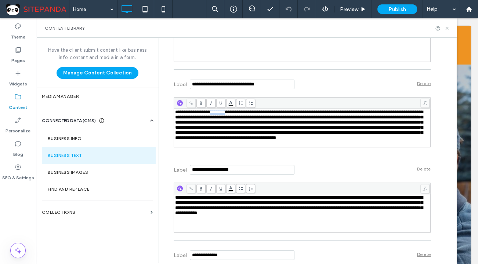
click at [220, 140] on span "**********" at bounding box center [299, 125] width 248 height 30
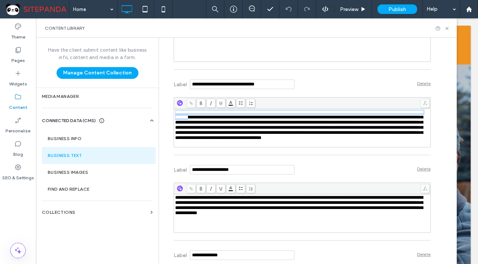
drag, startPoint x: 226, startPoint y: 157, endPoint x: 131, endPoint y: 150, distance: 94.9
click at [131, 150] on div "**********" at bounding box center [246, 151] width 421 height 226
paste div "Rich Text Editor"
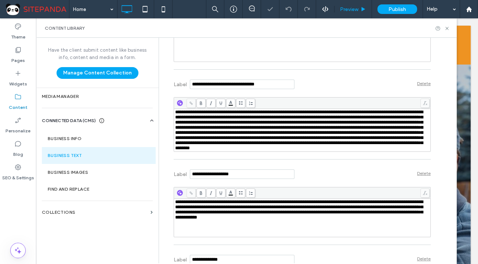
scroll to position [4922, 0]
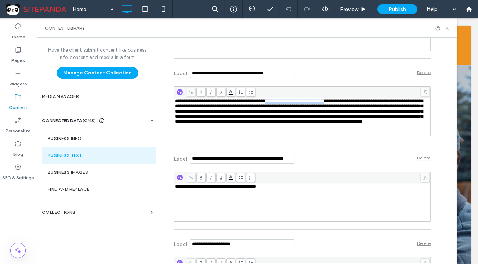
drag, startPoint x: 346, startPoint y: 150, endPoint x: 275, endPoint y: 150, distance: 71.2
click at [275, 124] on span "**********" at bounding box center [299, 111] width 248 height 25
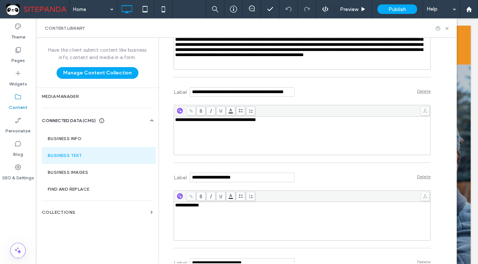
click at [256, 122] on span "**********" at bounding box center [215, 119] width 81 height 5
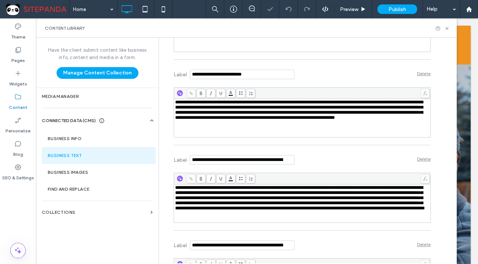
scroll to position [5189, 0]
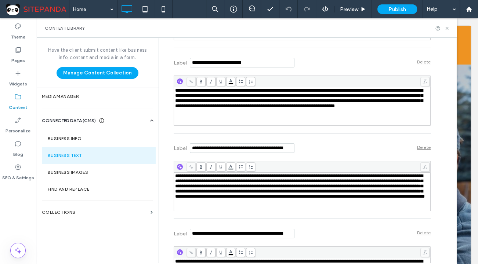
click at [322, 108] on span "**********" at bounding box center [299, 98] width 248 height 20
paste div "Rich Text Editor"
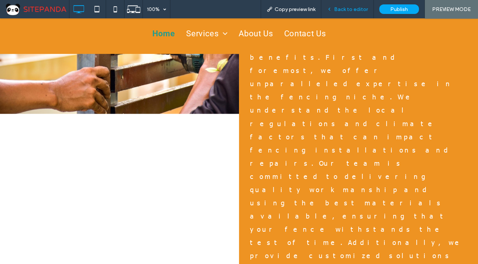
copy span "Guided by Vision and Mission to Achieve Excellence"
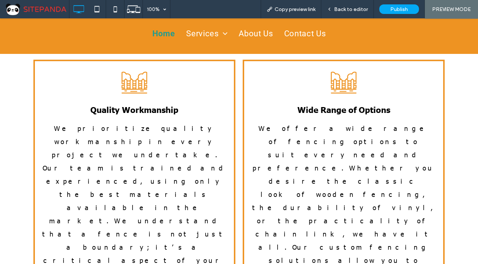
scroll to position [1990, 0]
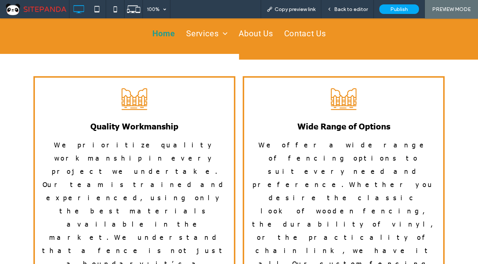
drag, startPoint x: 392, startPoint y: 183, endPoint x: 224, endPoint y: 148, distance: 172.0
copy div "**********"
